Goal: Task Accomplishment & Management: Use online tool/utility

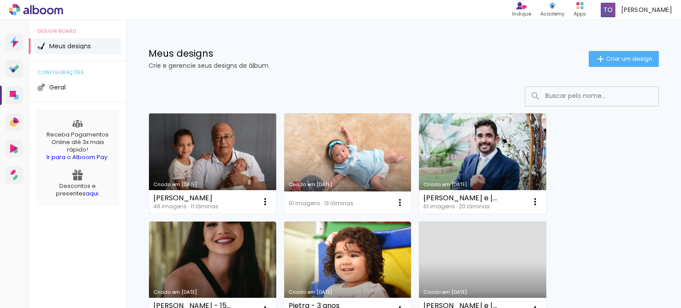
click at [234, 161] on link "Criado em 30/07/25" at bounding box center [212, 164] width 127 height 100
